Goal: Browse casually

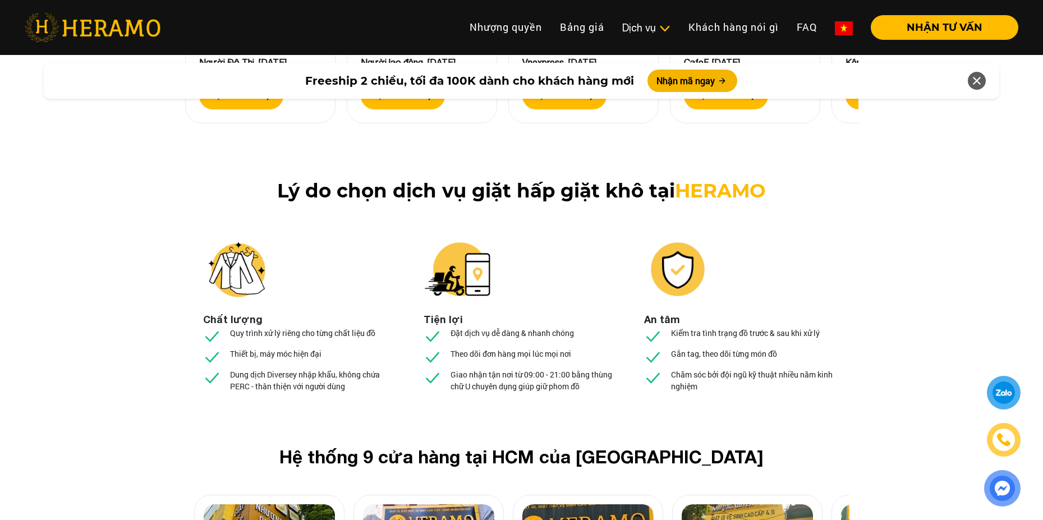
scroll to position [4095, 0]
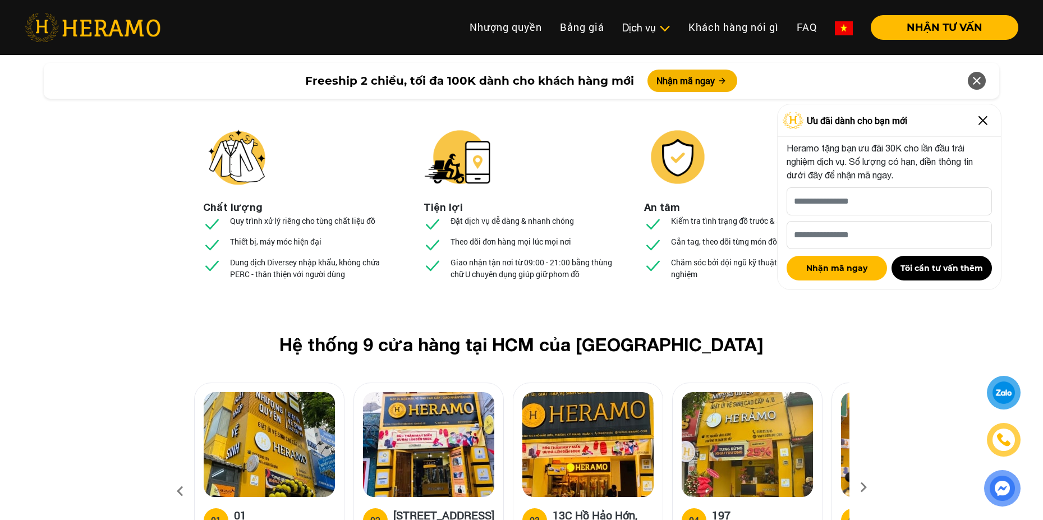
click at [268, 392] on img at bounding box center [269, 444] width 131 height 105
click at [274, 392] on img at bounding box center [269, 444] width 131 height 105
click at [285, 392] on img at bounding box center [269, 444] width 131 height 105
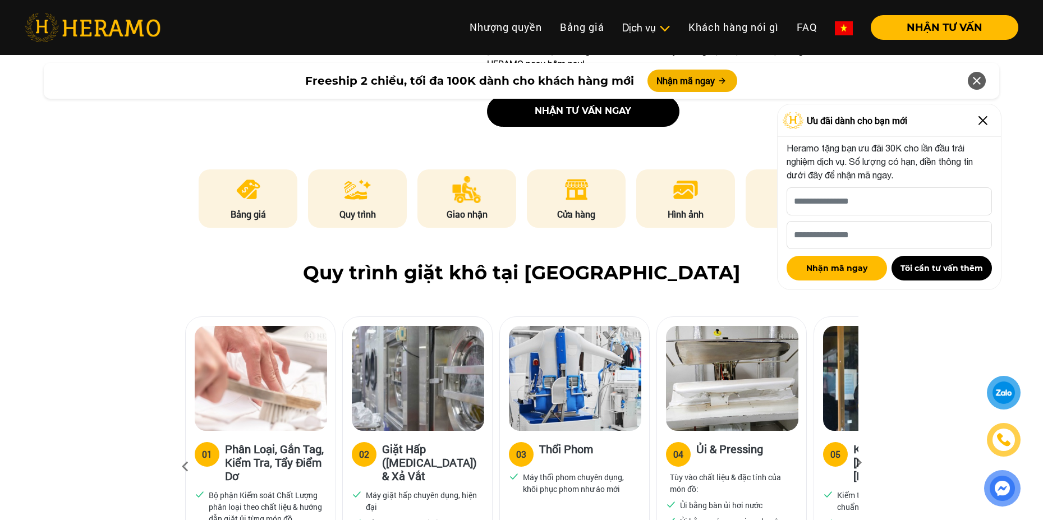
scroll to position [617, 0]
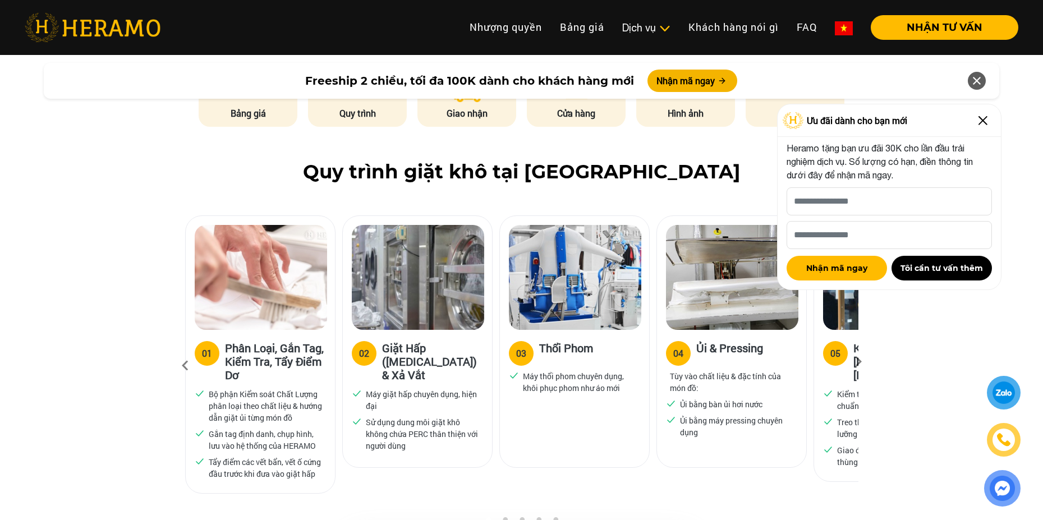
click at [986, 118] on img at bounding box center [983, 121] width 18 height 18
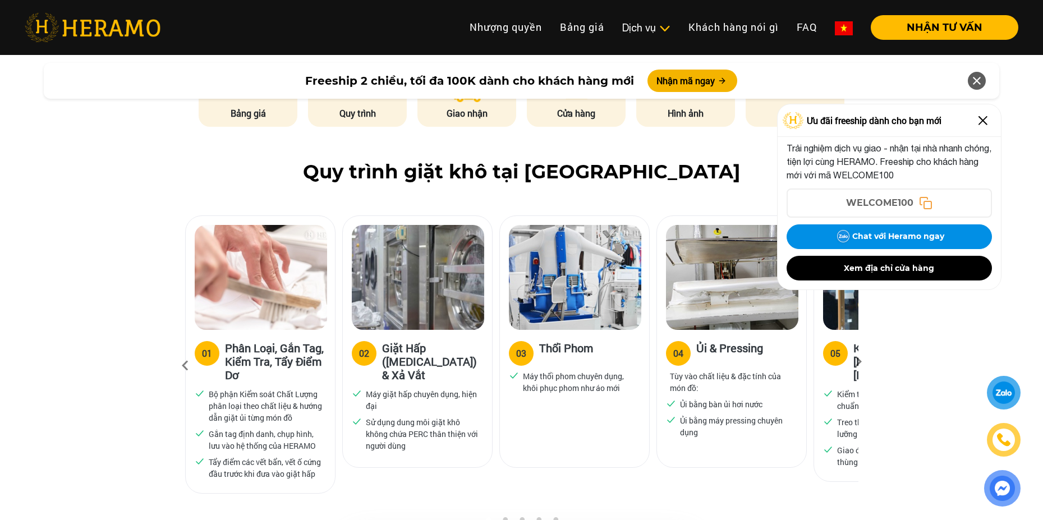
click at [983, 122] on img at bounding box center [983, 121] width 18 height 18
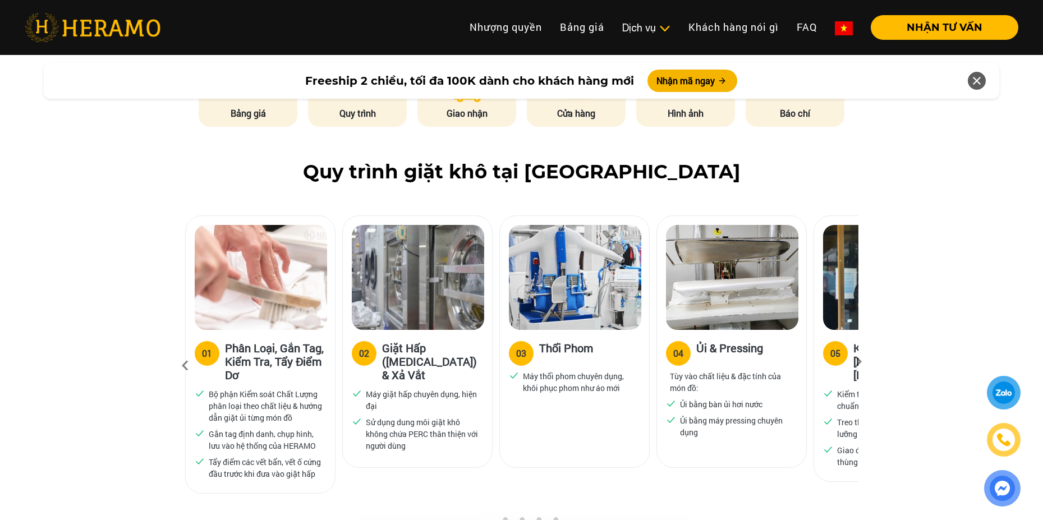
click at [857, 362] on icon at bounding box center [858, 365] width 20 height 7
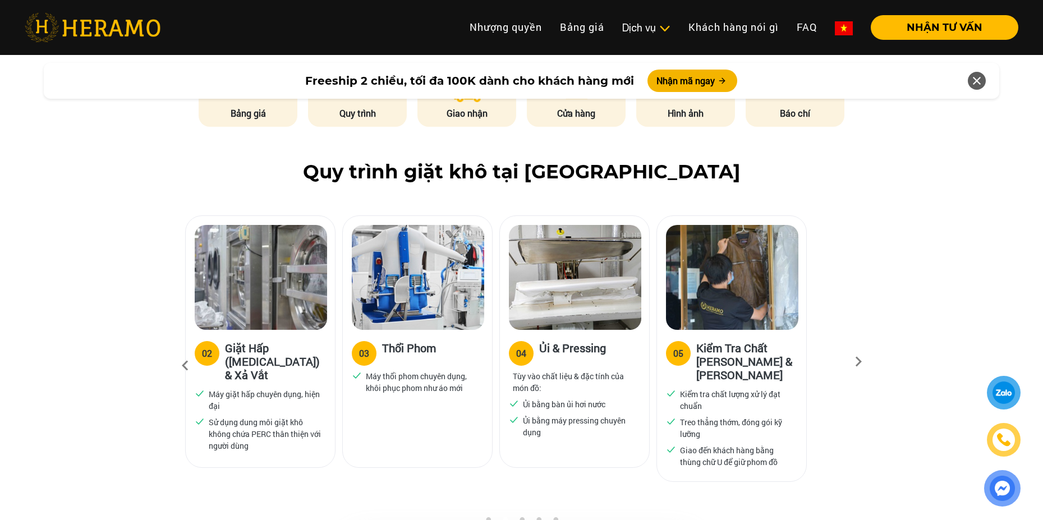
click at [857, 362] on icon at bounding box center [858, 365] width 20 height 7
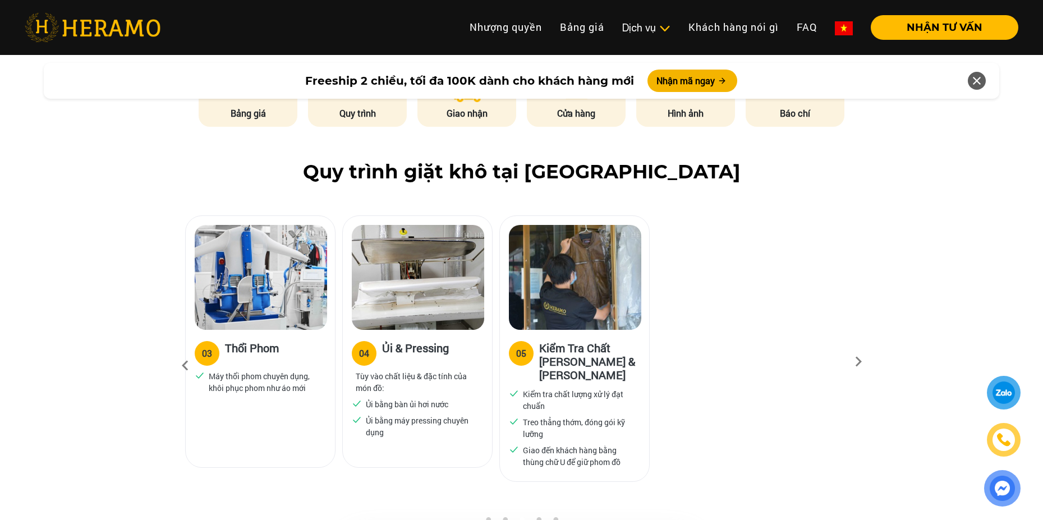
click at [184, 351] on icon at bounding box center [185, 366] width 20 height 30
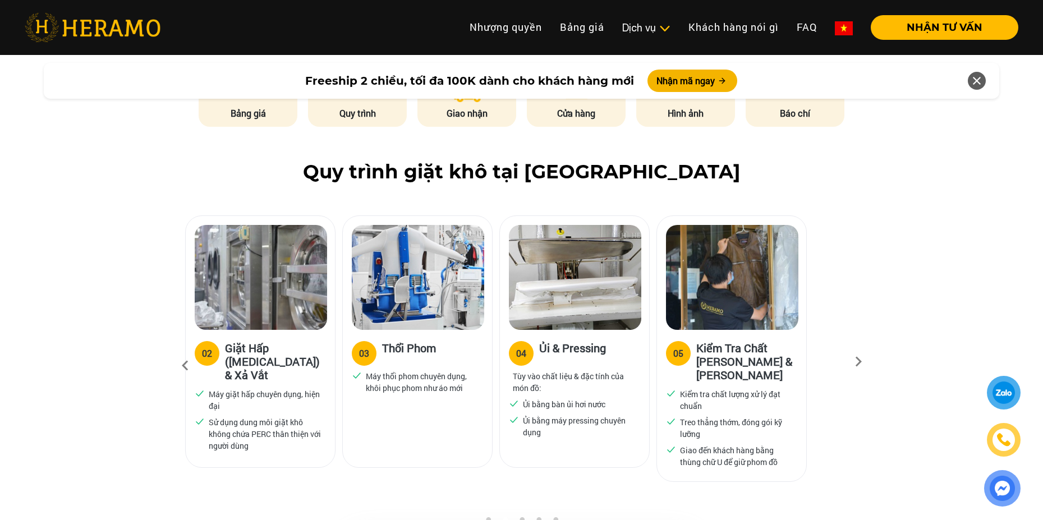
click at [184, 351] on icon at bounding box center [185, 366] width 20 height 30
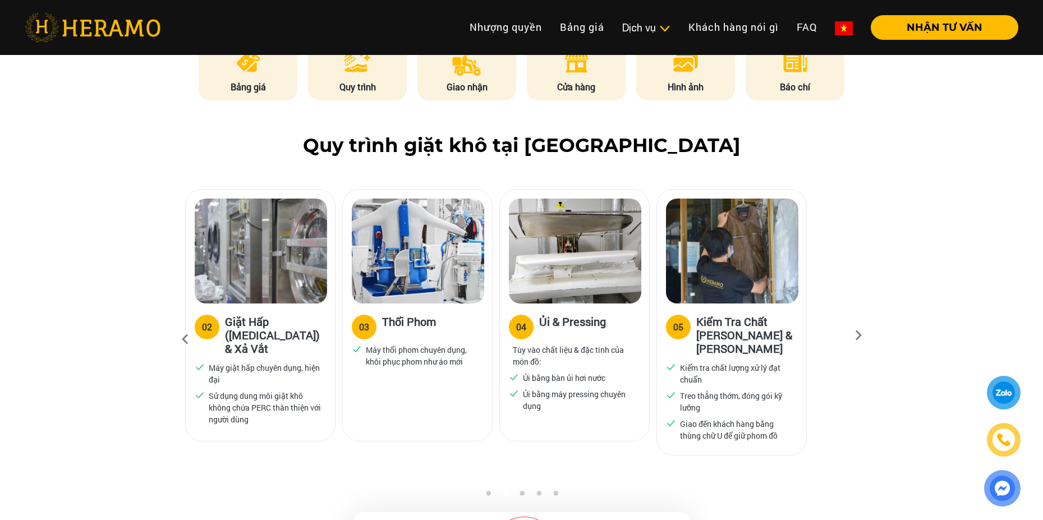
scroll to position [648, 0]
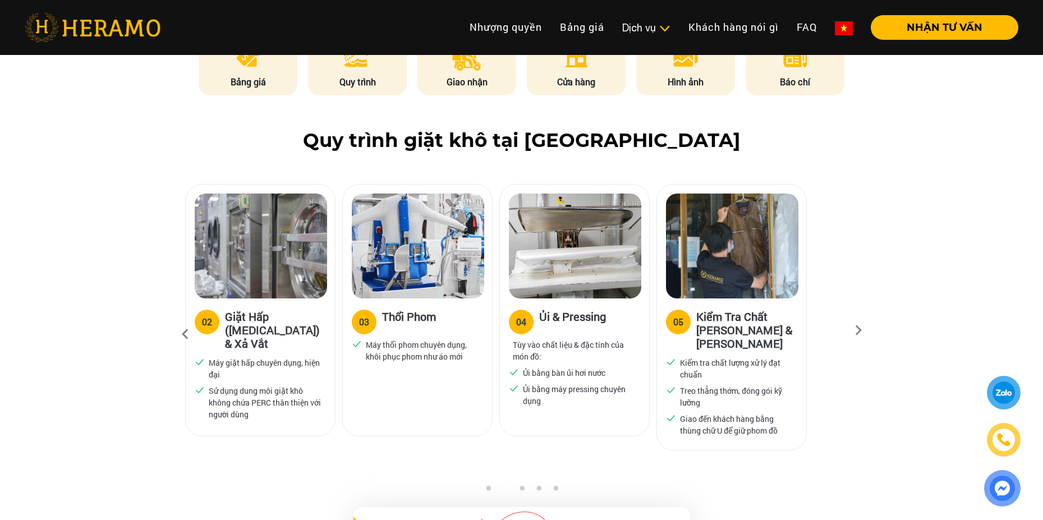
click at [186, 319] on icon at bounding box center [185, 334] width 20 height 30
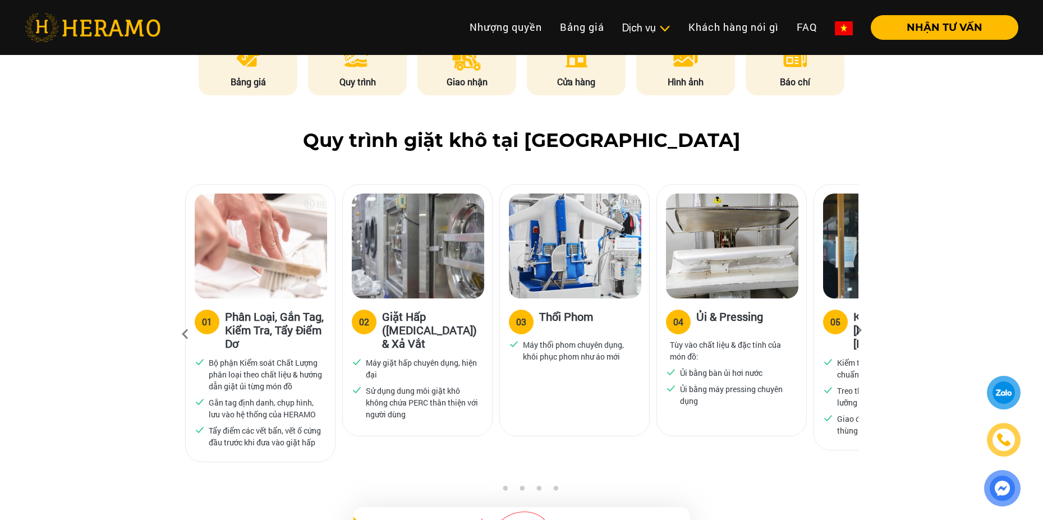
click at [861, 330] on icon at bounding box center [858, 333] width 20 height 7
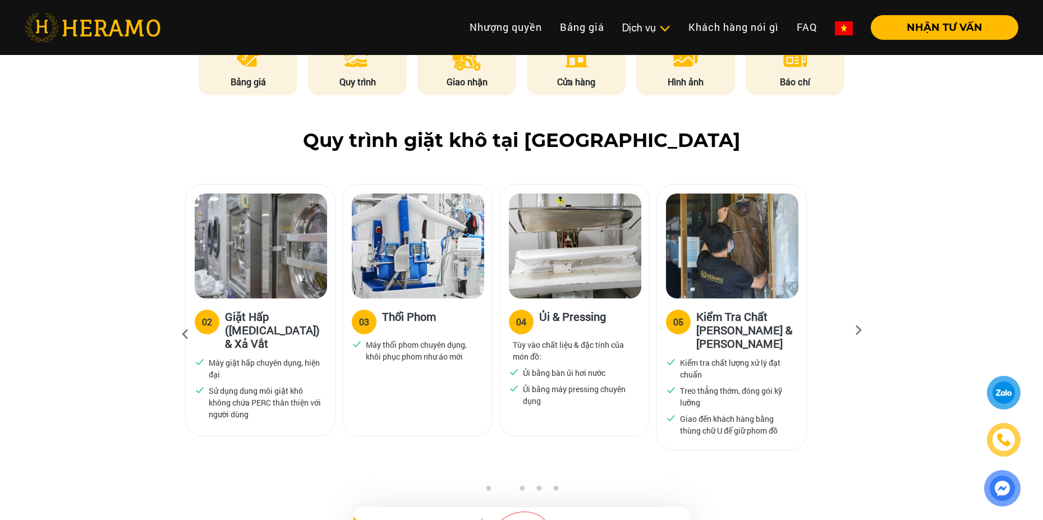
click at [181, 319] on icon at bounding box center [185, 334] width 20 height 30
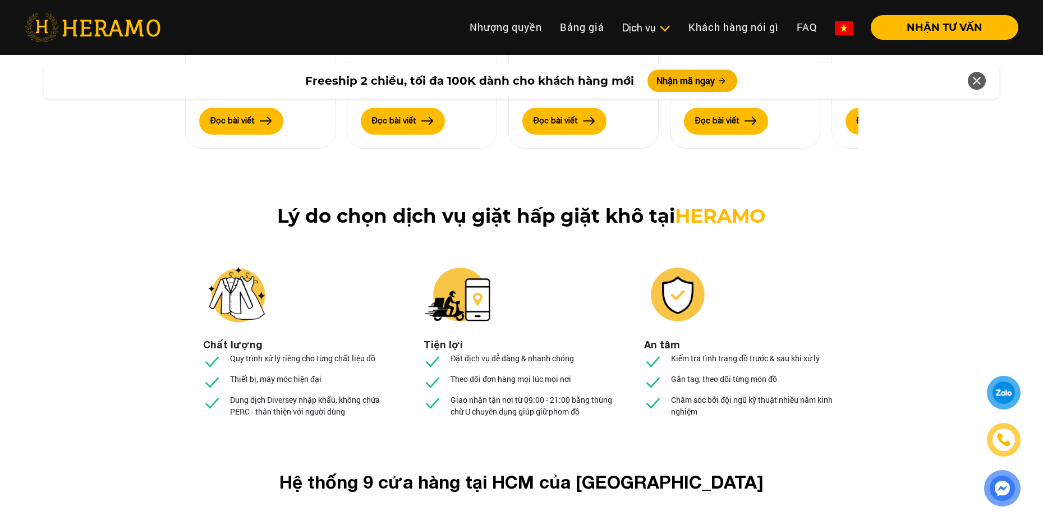
scroll to position [4294, 0]
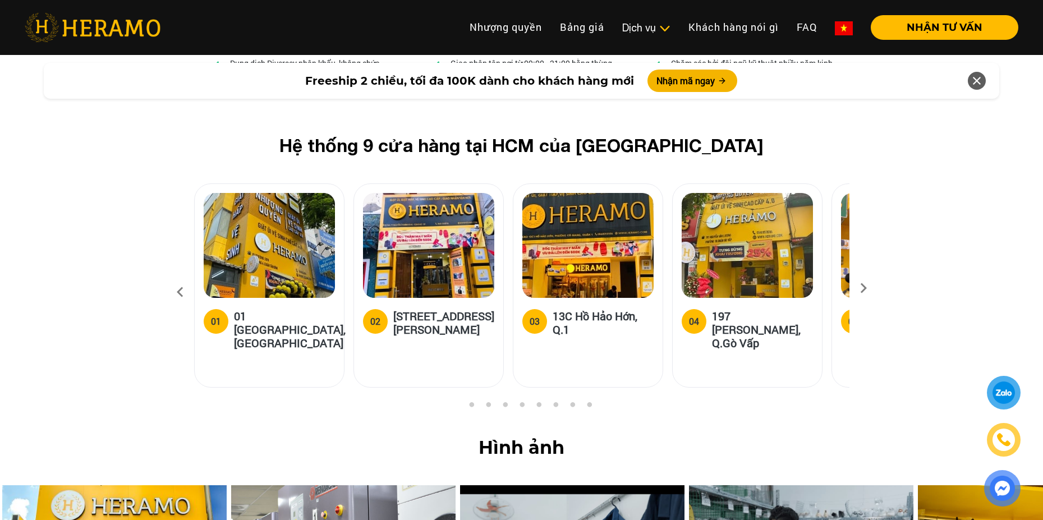
click at [215, 315] on div "01" at bounding box center [216, 321] width 10 height 13
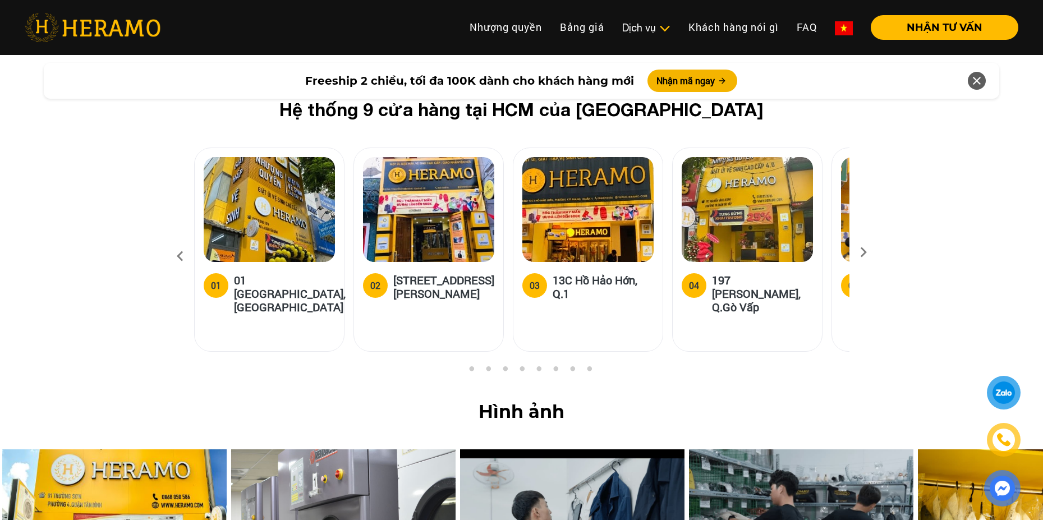
scroll to position [4350, 0]
